Goal: Information Seeking & Learning: Find specific page/section

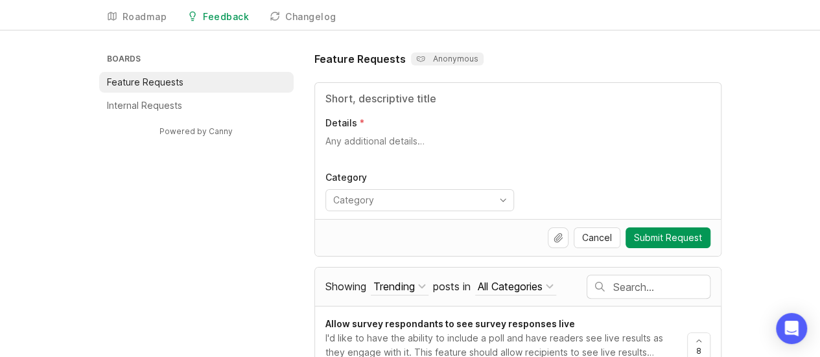
scroll to position [65, 0]
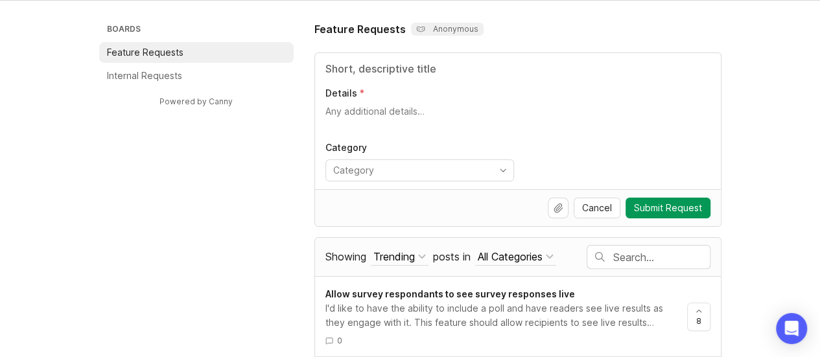
click at [634, 251] on input "text" at bounding box center [661, 257] width 97 height 14
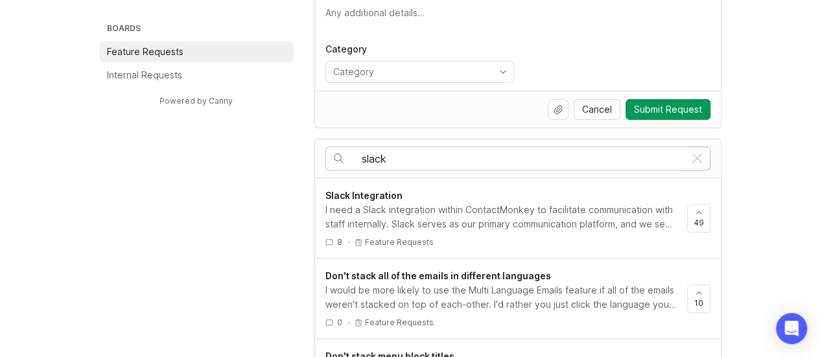
scroll to position [194, 0]
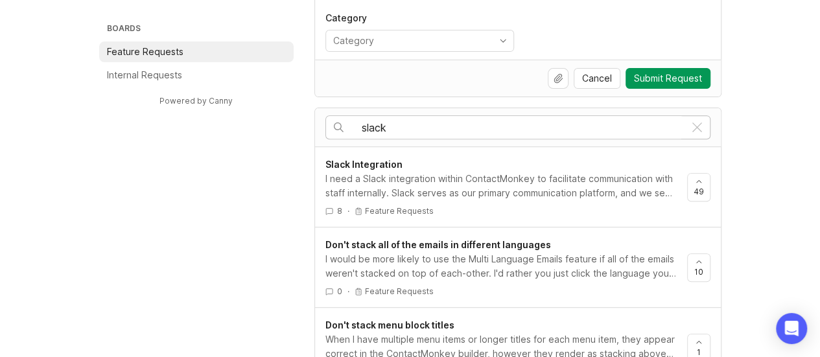
type input "slack"
click at [531, 205] on div "8 · Feature Requests" at bounding box center [500, 210] width 351 height 11
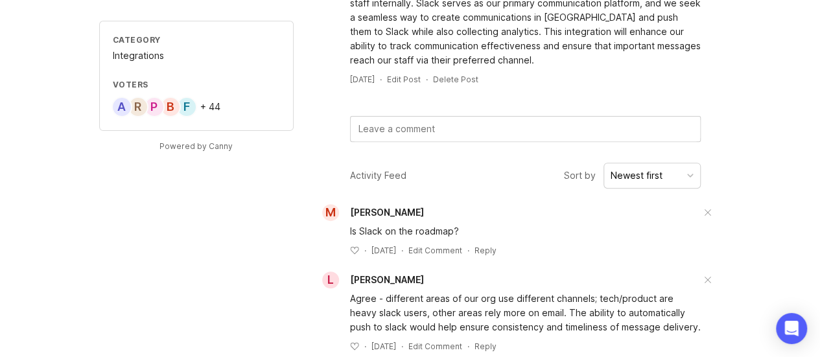
scroll to position [194, 0]
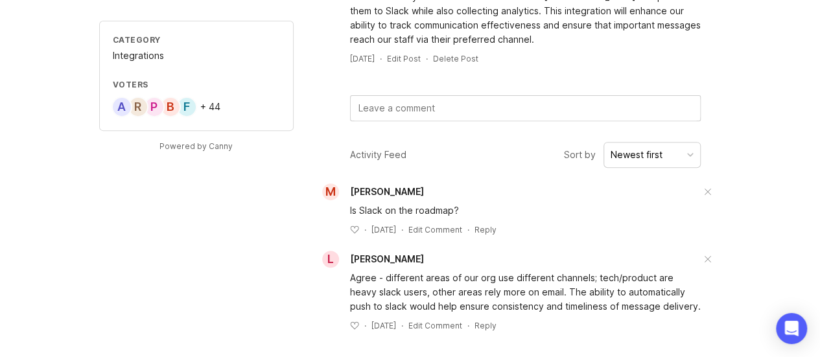
click at [424, 191] on span "[PERSON_NAME]" at bounding box center [387, 191] width 74 height 11
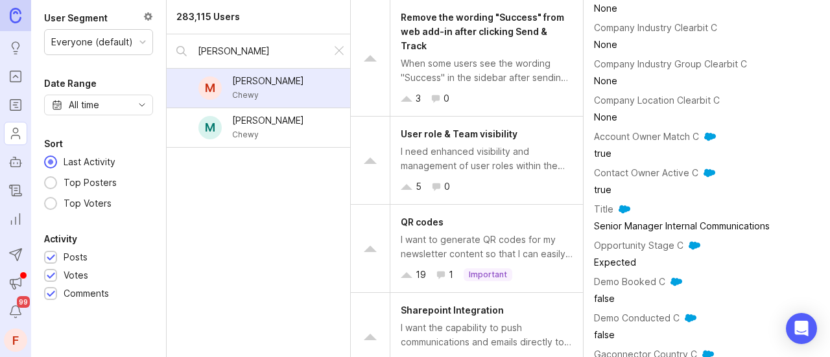
scroll to position [907, 0]
